Goal: Task Accomplishment & Management: Manage account settings

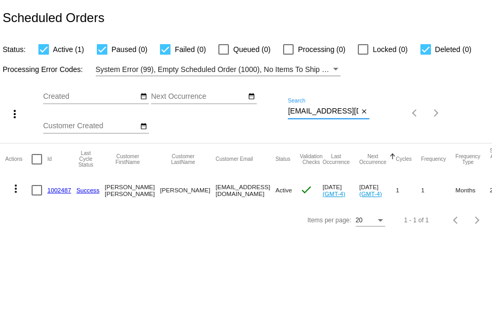
click at [292, 107] on input "[EMAIL_ADDRESS][DOMAIN_NAME]" at bounding box center [323, 111] width 70 height 8
drag, startPoint x: 288, startPoint y: 108, endPoint x: 491, endPoint y: 113, distance: 203.0
click at [491, 113] on div "more_vert Sep Jan Feb Mar [DATE]" at bounding box center [246, 109] width 492 height 67
paste input "[EMAIL_ADDRESS][DOMAIN_NAME]"
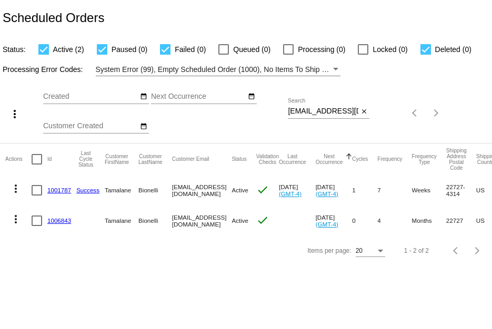
scroll to position [0, 6]
drag, startPoint x: 286, startPoint y: 109, endPoint x: 395, endPoint y: 109, distance: 109.9
click at [395, 109] on div "more_vert Sep Jan Feb Mar [DATE]" at bounding box center [246, 109] width 492 height 67
click at [320, 109] on input "[EMAIL_ADDRESS][DOMAIN_NAME]" at bounding box center [323, 111] width 70 height 8
click at [292, 109] on input "[EMAIL_ADDRESS][DOMAIN_NAME]" at bounding box center [323, 111] width 70 height 8
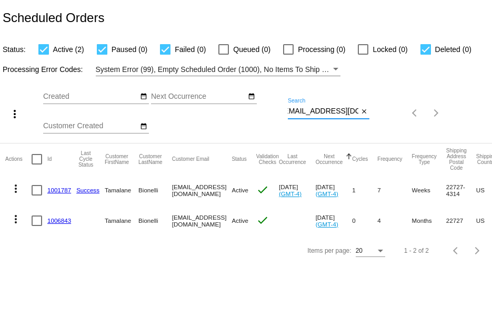
scroll to position [0, 0]
drag, startPoint x: 292, startPoint y: 109, endPoint x: 278, endPoint y: 109, distance: 14.2
click at [278, 109] on div "more_vert Sep Jan Feb Mar [DATE]" at bounding box center [246, 109] width 492 height 67
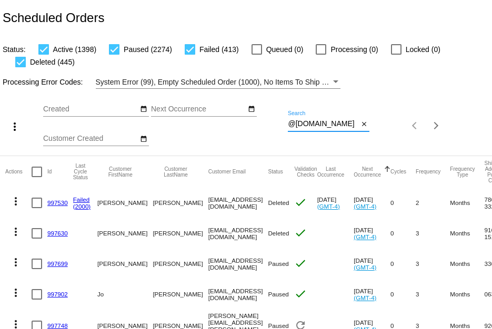
click at [326, 120] on input "@[DOMAIN_NAME]" at bounding box center [323, 124] width 70 height 8
drag, startPoint x: 326, startPoint y: 120, endPoint x: 266, endPoint y: 125, distance: 60.7
click at [266, 125] on div "more_vert Sep Jan Feb Mar [DATE]" at bounding box center [246, 122] width 492 height 67
paste input "taxweenie1"
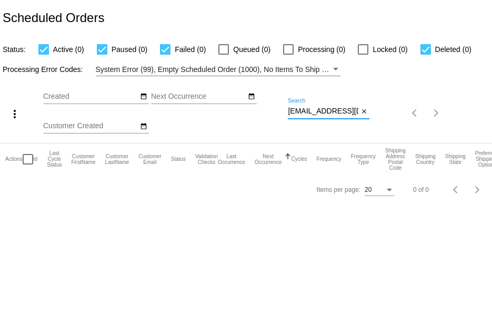
click at [304, 106] on div "[EMAIL_ADDRESS][DOMAIN_NAME] Search" at bounding box center [323, 108] width 70 height 21
click at [298, 107] on input "[EMAIL_ADDRESS][DOMAIN_NAME]" at bounding box center [323, 111] width 70 height 8
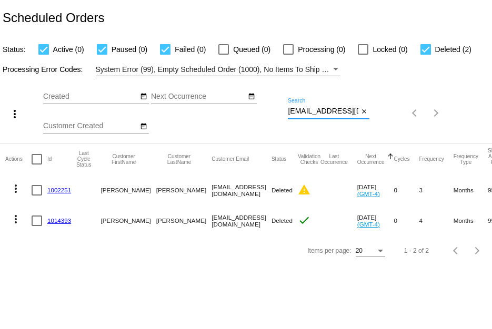
type input "[EMAIL_ADDRESS][DOMAIN_NAME]"
